Goal: Find specific fact: Find contact information

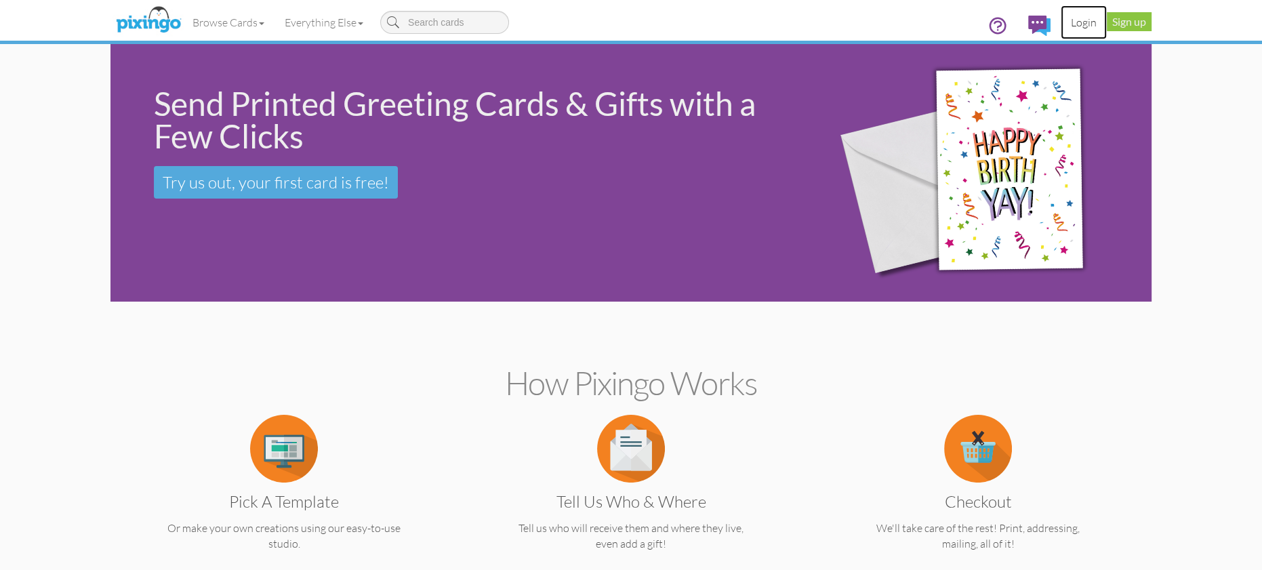
click at [1084, 14] on link "Login" at bounding box center [1084, 22] width 46 height 34
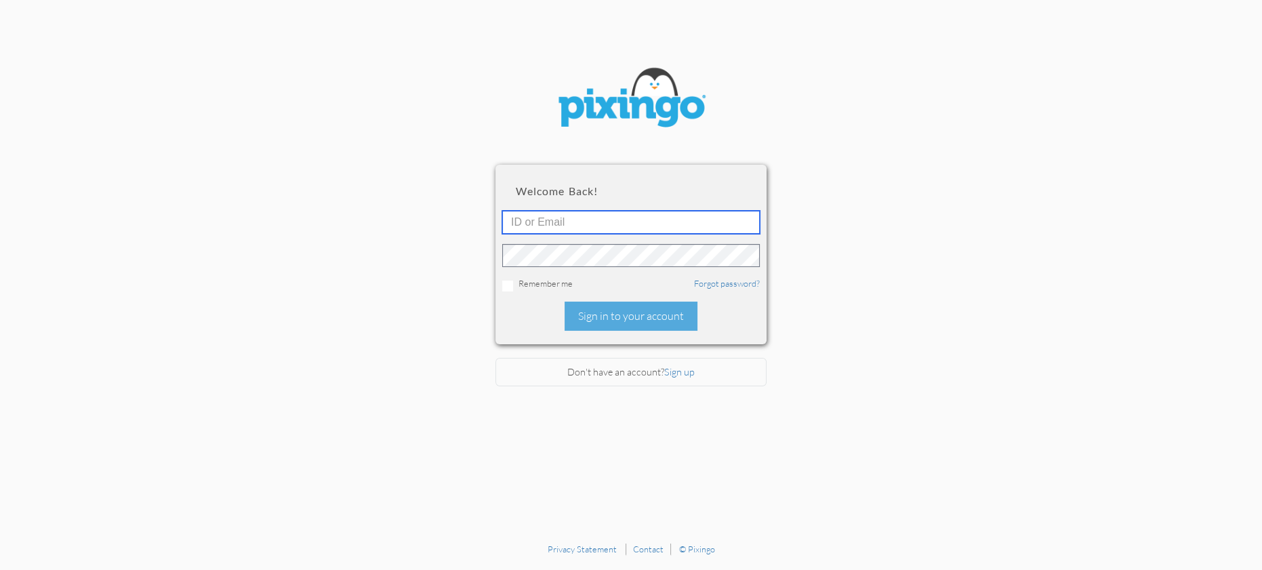
type input "1644"
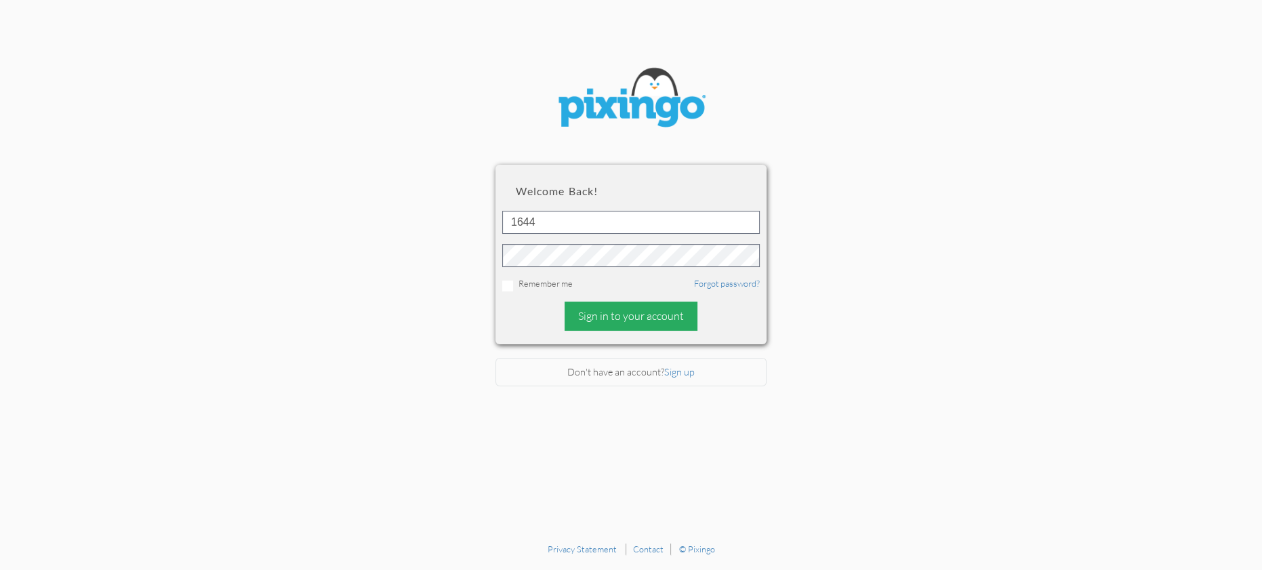
click at [604, 319] on div "Sign in to your account" at bounding box center [631, 316] width 133 height 29
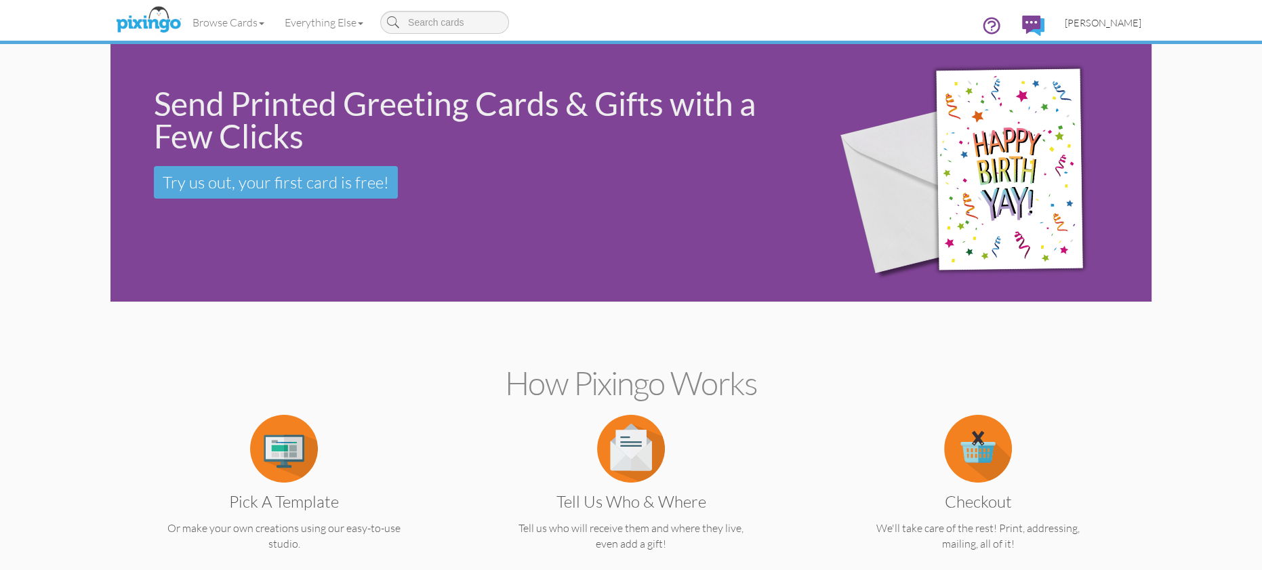
click at [1099, 18] on span "[PERSON_NAME]" at bounding box center [1103, 23] width 77 height 12
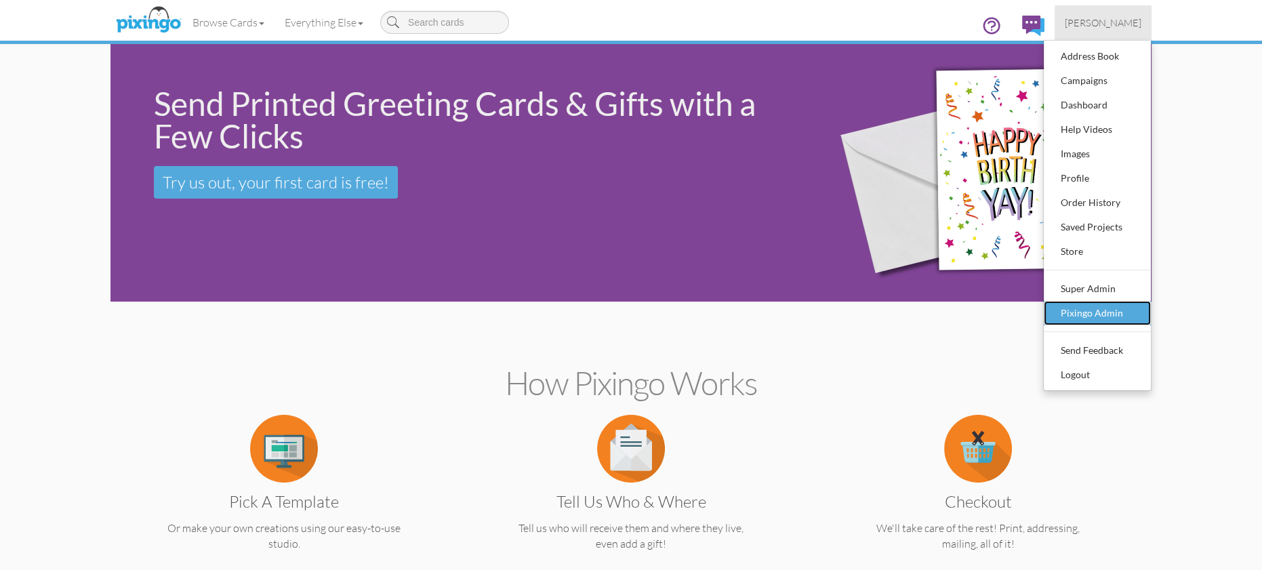
click at [1094, 313] on div "Pixingo Admin" at bounding box center [1097, 313] width 80 height 20
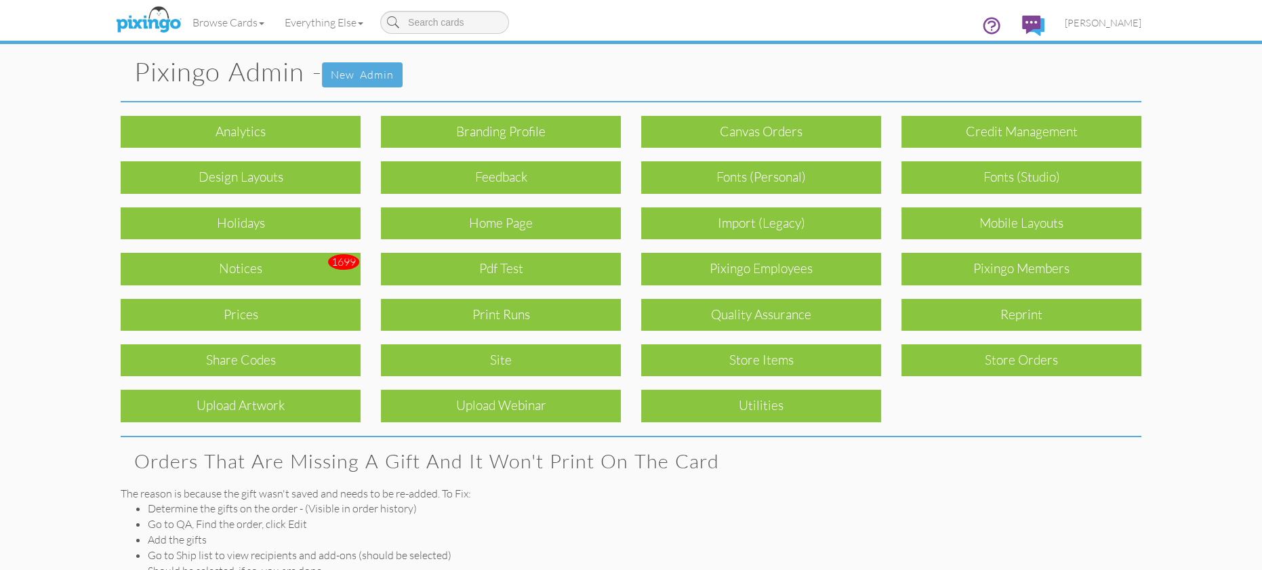
drag, startPoint x: 977, startPoint y: 277, endPoint x: 1185, endPoint y: 281, distance: 207.5
click at [1185, 281] on pixingo-admin "Toggle navigation Visit Pixingo Mobile Browse Cards Business Accounting Automot…" at bounding box center [631, 344] width 1262 height 689
click at [1192, 283] on pixingo-admin "Toggle navigation Visit Pixingo Mobile Browse Cards Business Accounting Automot…" at bounding box center [631, 344] width 1262 height 689
click at [1119, 22] on span "[PERSON_NAME]" at bounding box center [1103, 23] width 77 height 12
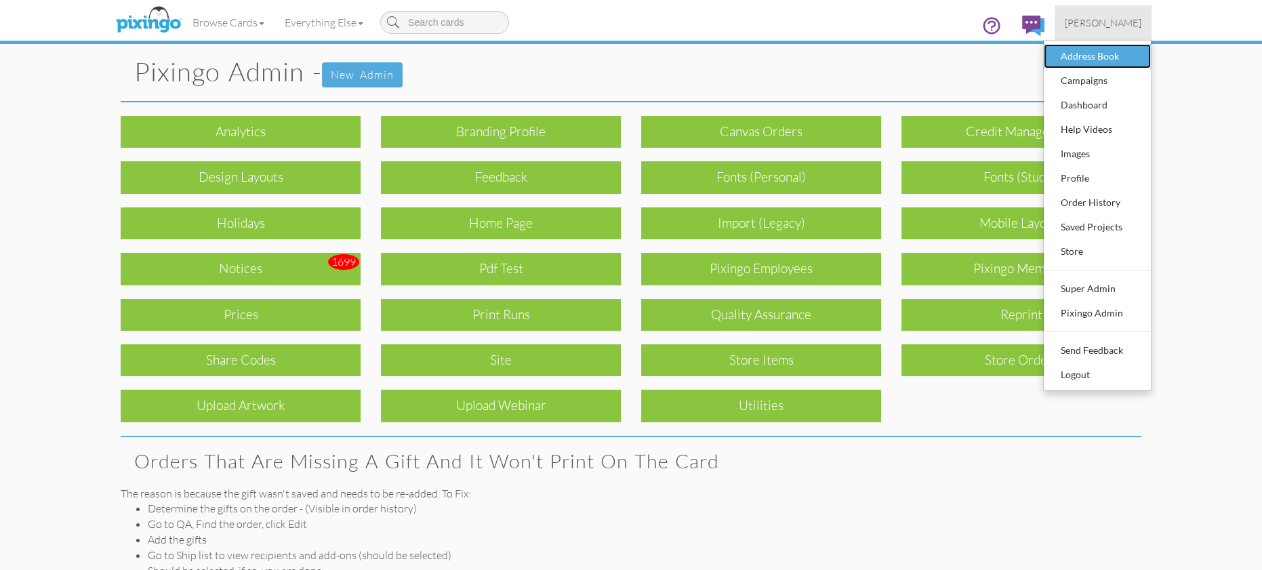
click at [1098, 53] on div "Address Book" at bounding box center [1097, 56] width 80 height 20
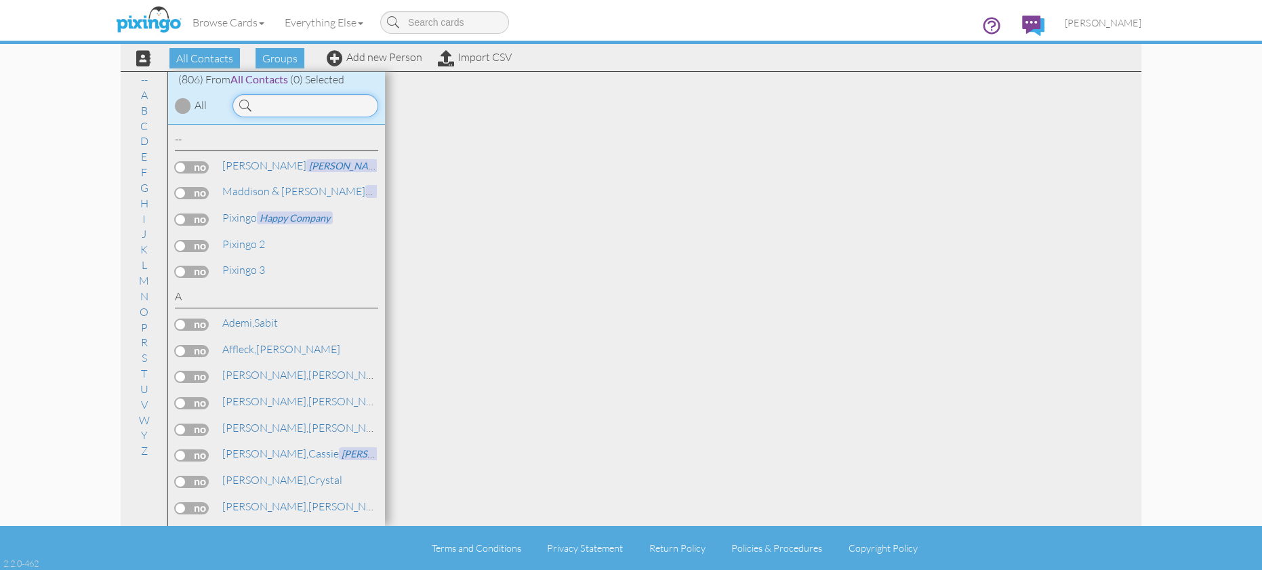
click at [270, 108] on input at bounding box center [305, 105] width 146 height 23
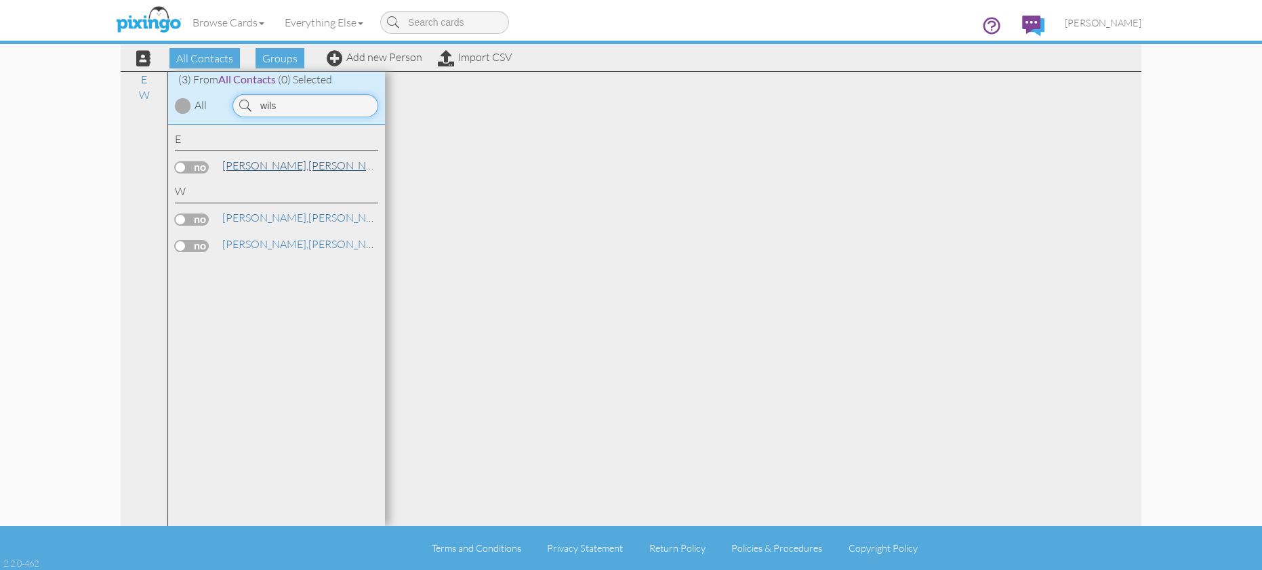
type input "wils"
click at [247, 161] on span "[PERSON_NAME]," at bounding box center [265, 166] width 86 height 14
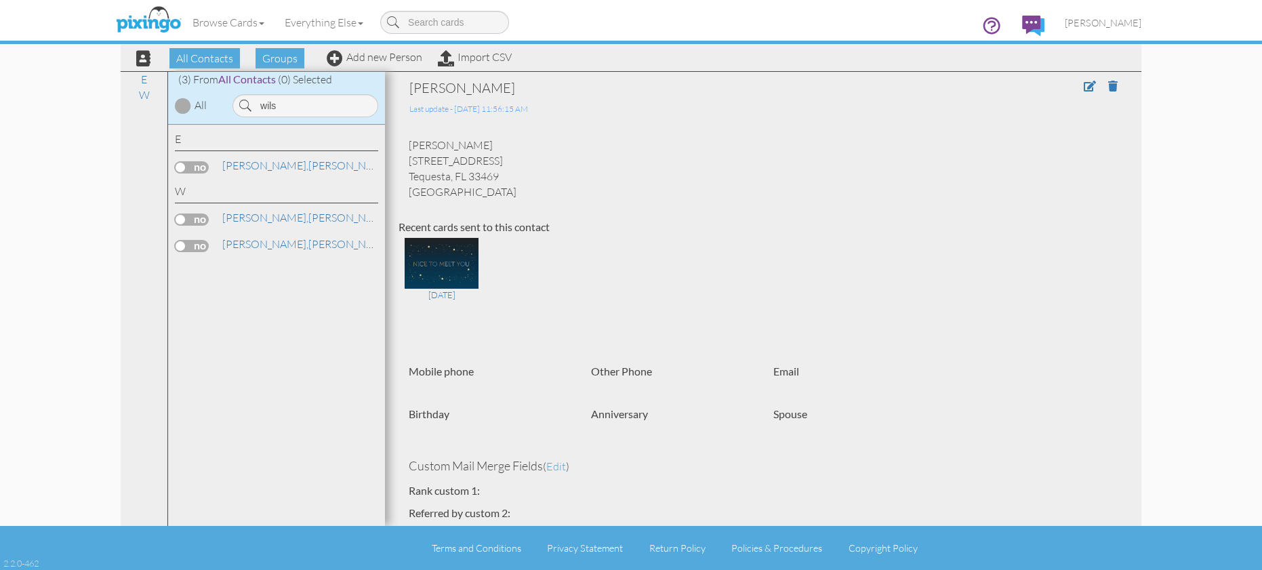
drag, startPoint x: 411, startPoint y: 142, endPoint x: 452, endPoint y: 171, distance: 50.2
click at [515, 177] on div "[PERSON_NAME] [STREET_ADDRESS] Tequesta, [GEOGRAPHIC_DATA] [GEOGRAPHIC_DATA]" at bounding box center [763, 169] width 729 height 62
copy div "[PERSON_NAME] [STREET_ADDRESS]"
